Goal: Navigation & Orientation: Find specific page/section

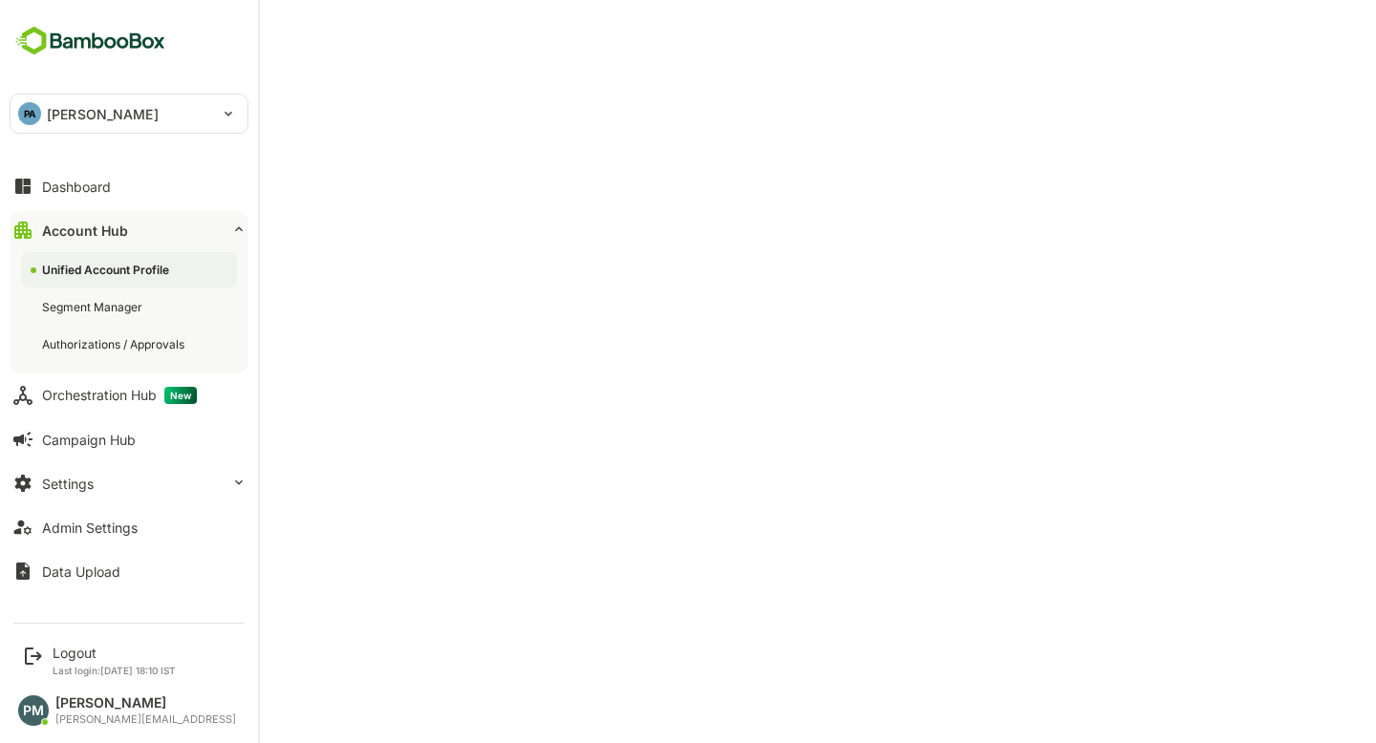
click at [132, 182] on button "Dashboard" at bounding box center [129, 186] width 239 height 38
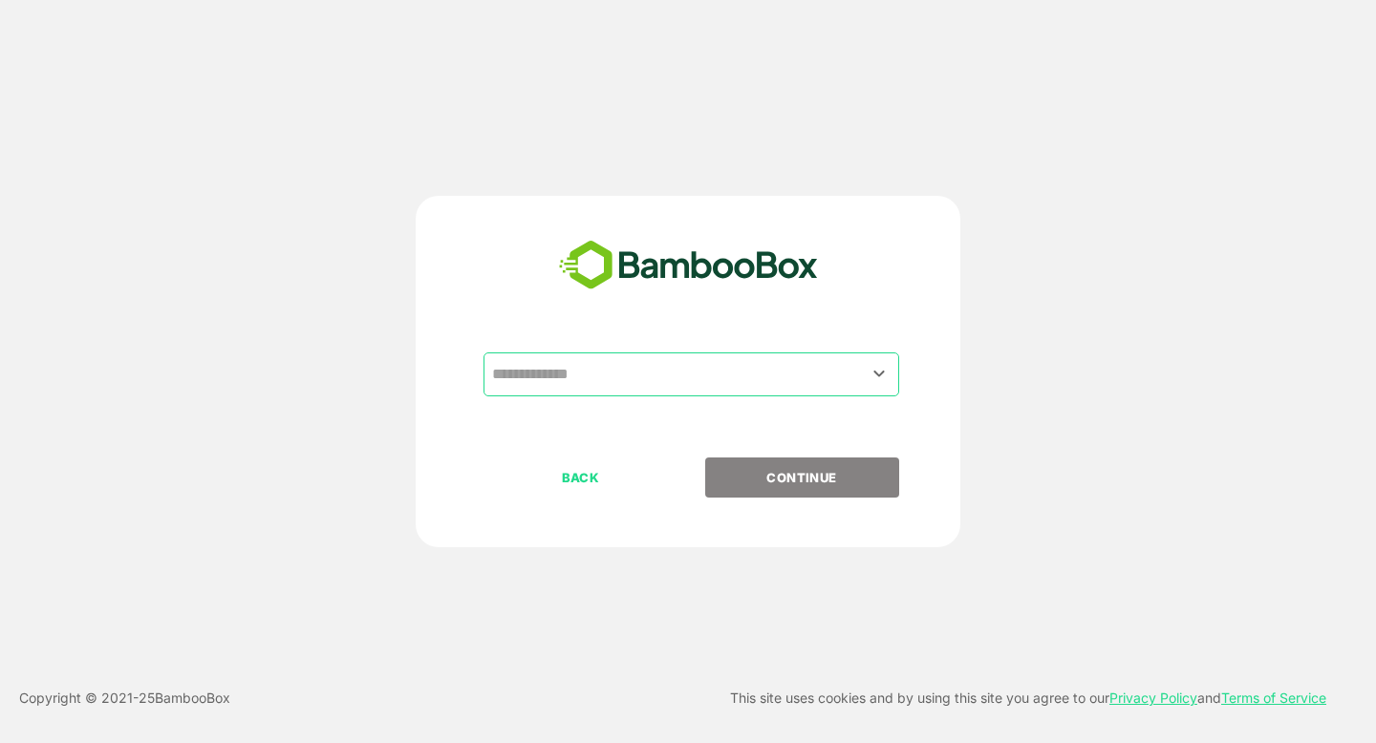
click at [550, 377] on input "text" at bounding box center [691, 374] width 408 height 36
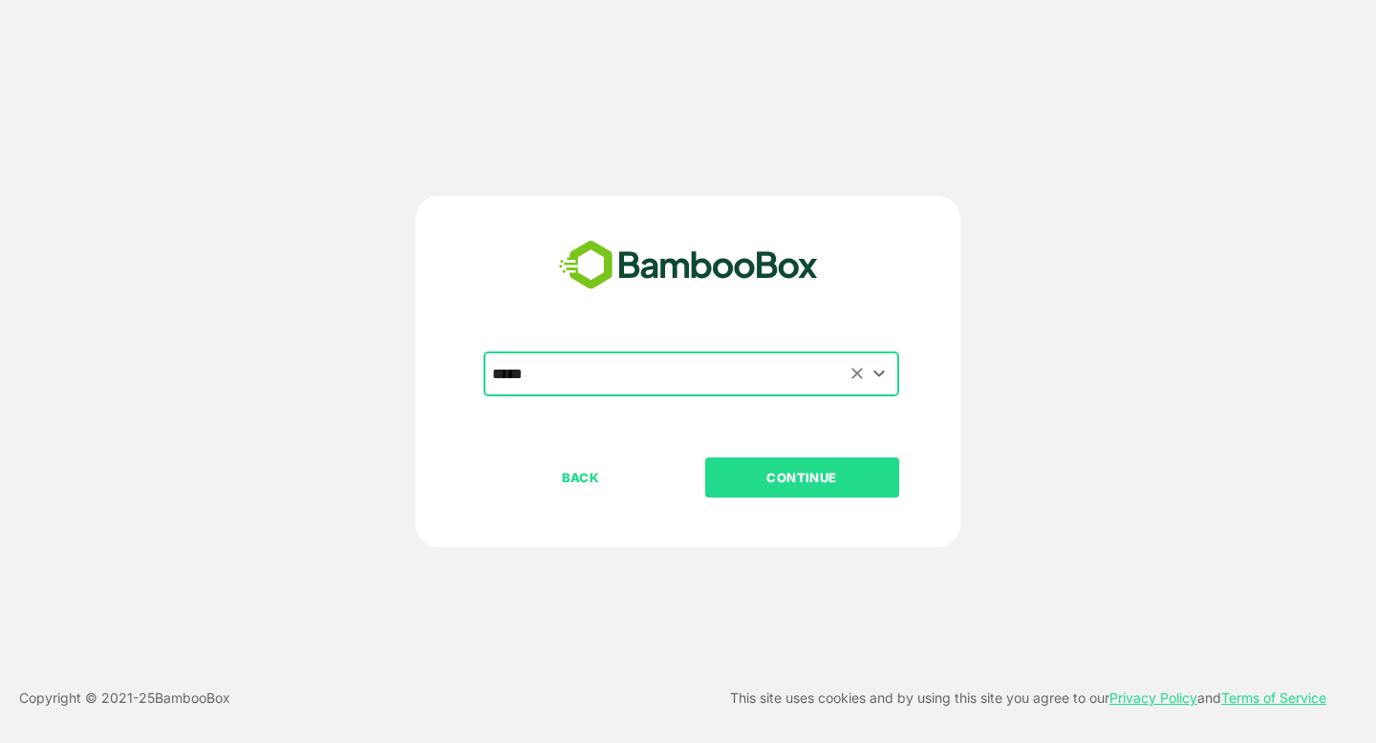
type input "*****"
click at [705, 458] on button "CONTINUE" at bounding box center [802, 478] width 194 height 40
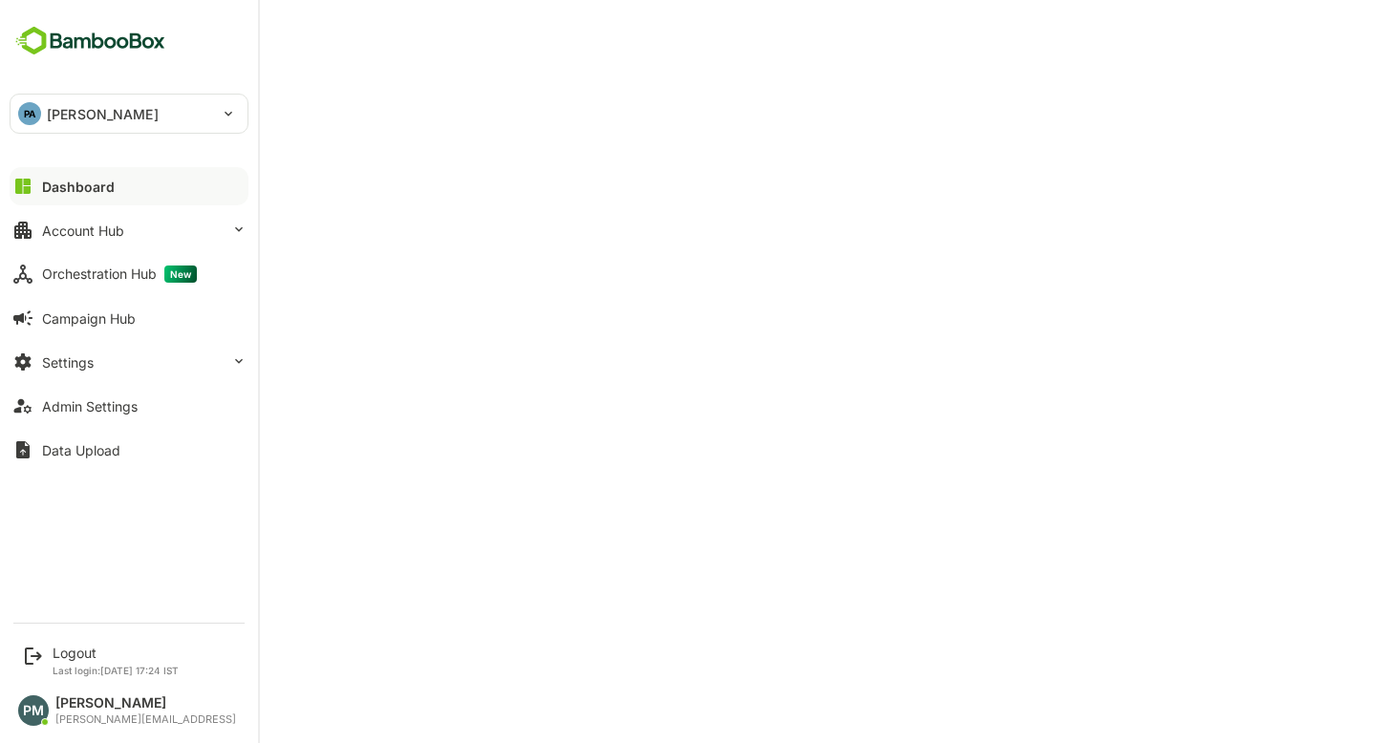
click at [115, 254] on div "Dashboard Account Hub Orchestration Hub New Campaign Hub Settings Admin Setting…" at bounding box center [129, 318] width 258 height 308
click at [98, 238] on button "Account Hub" at bounding box center [129, 230] width 239 height 38
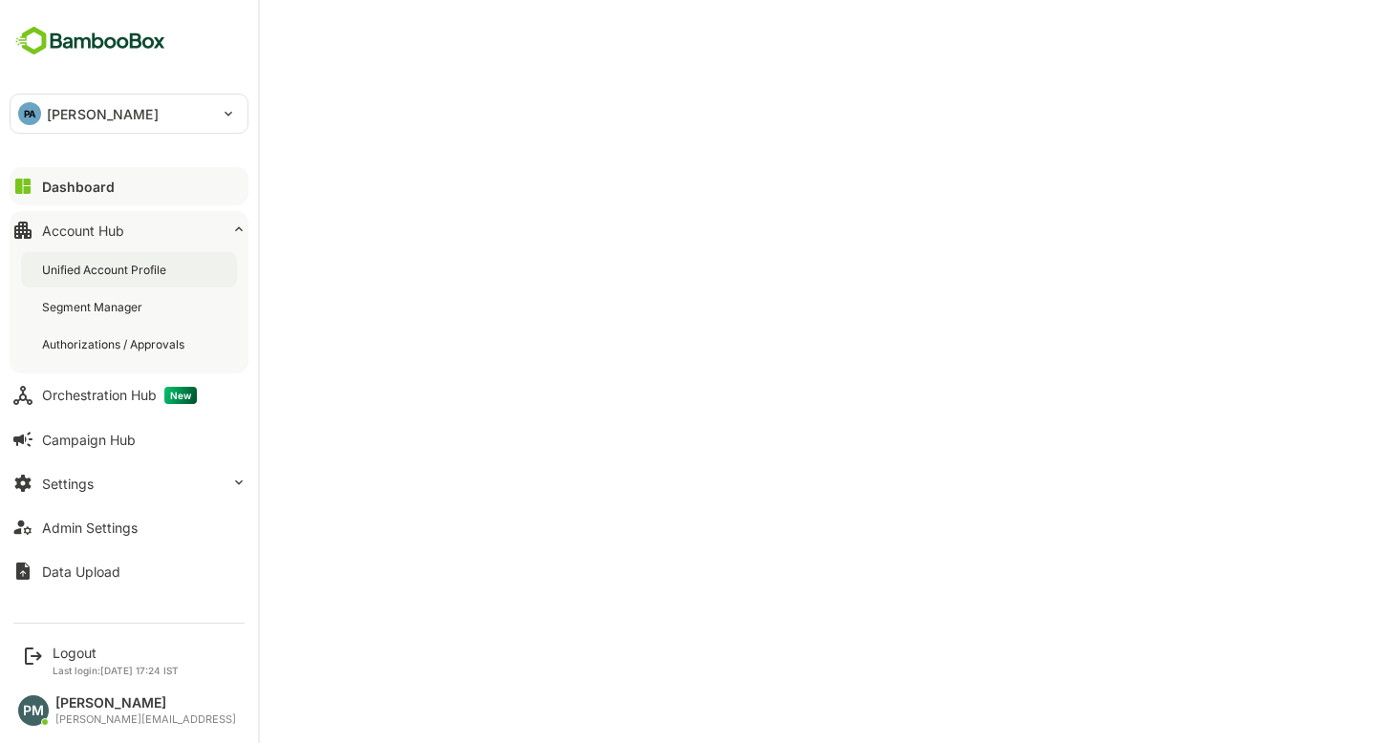
click at [173, 280] on div "Unified Account Profile" at bounding box center [129, 269] width 216 height 35
